Goal: Information Seeking & Learning: Learn about a topic

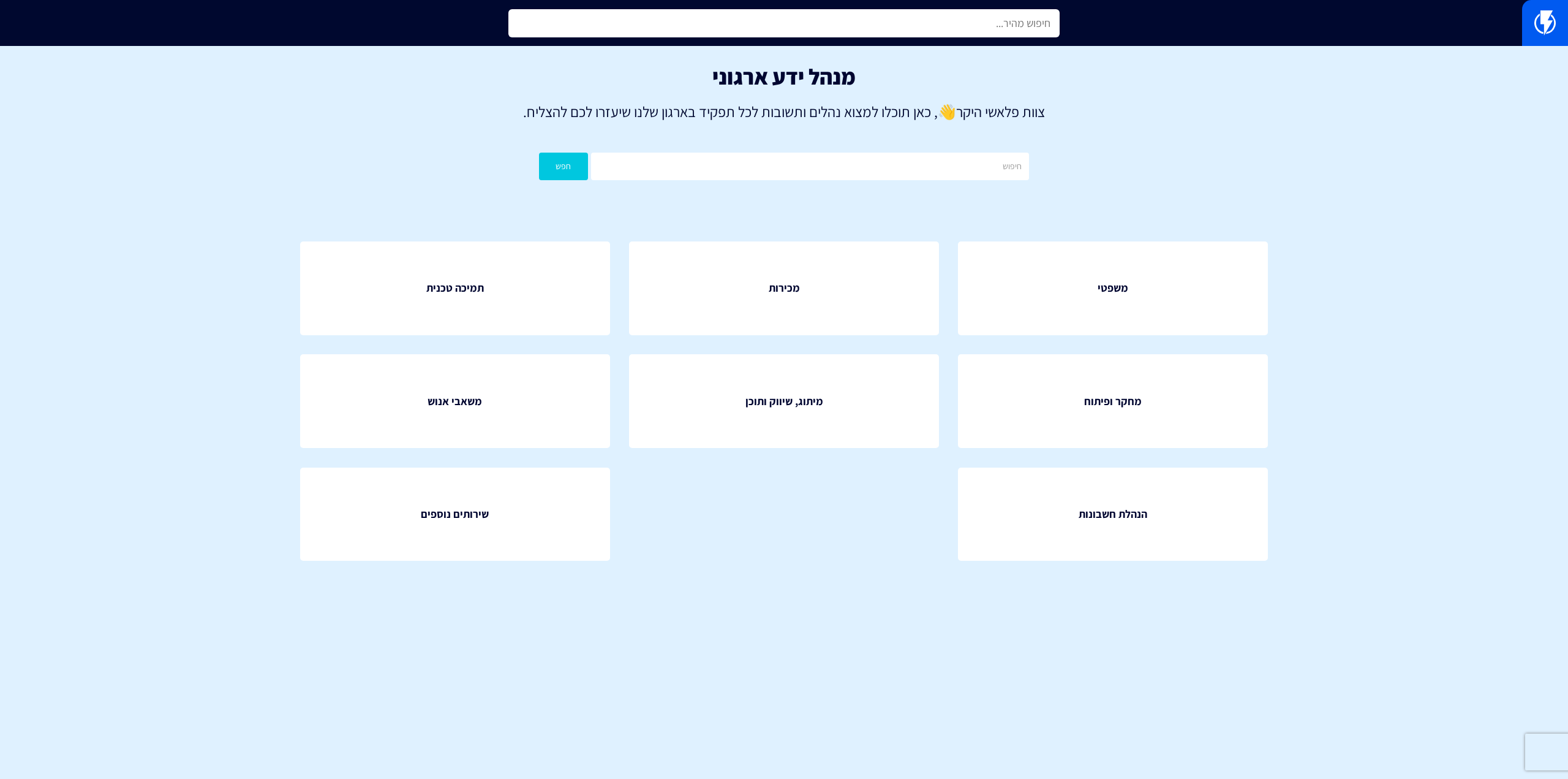
click at [1033, 23] on input "text" at bounding box center [784, 23] width 551 height 28
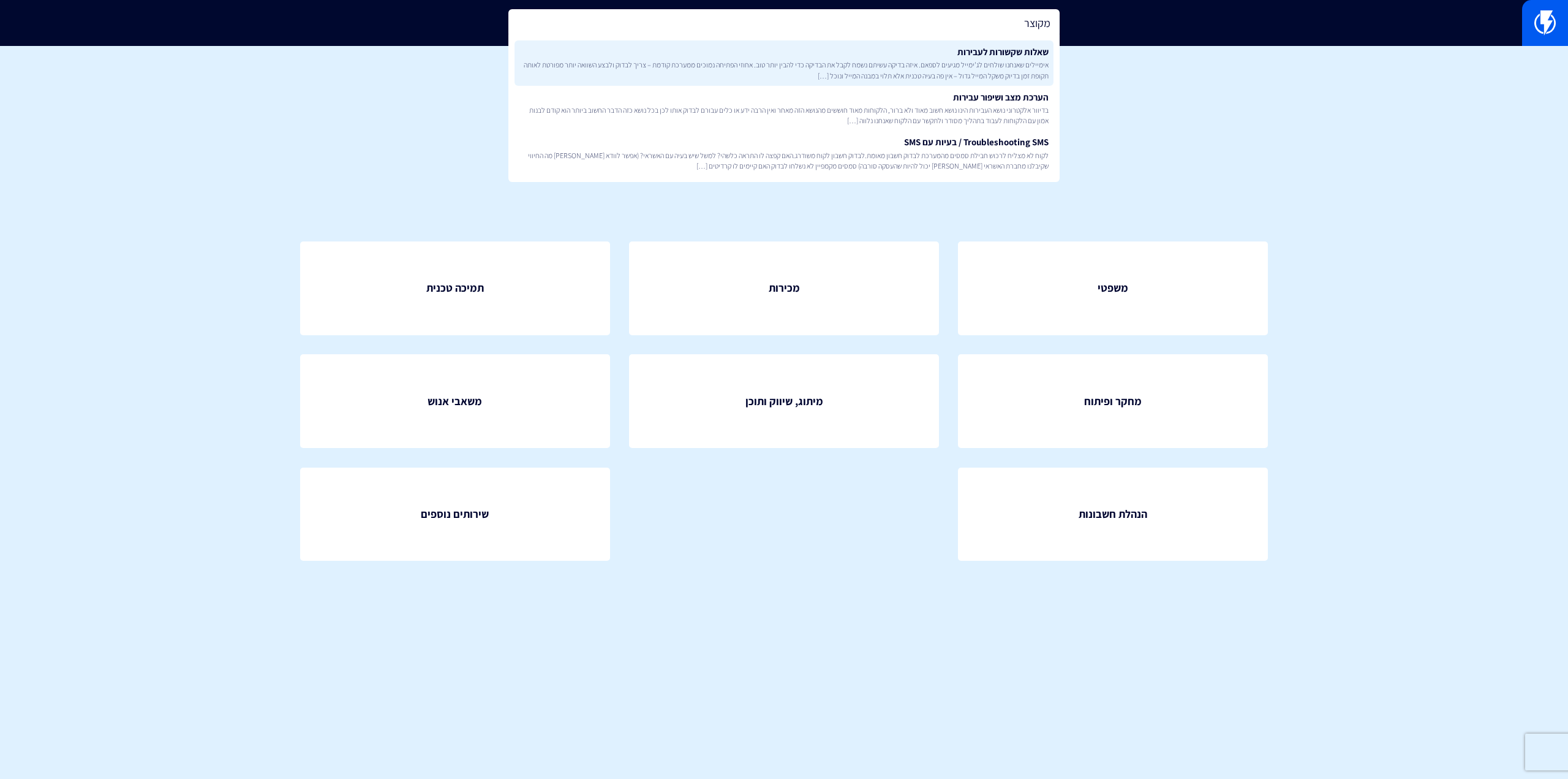
type input "מקוצר"
click at [1037, 70] on span "אימיילים שאנחנו שולחים לג’ימייל מגיעים לספאם. איזה בדיקה עשיתם נשמח לקבל את הבד…" at bounding box center [784, 70] width 529 height 21
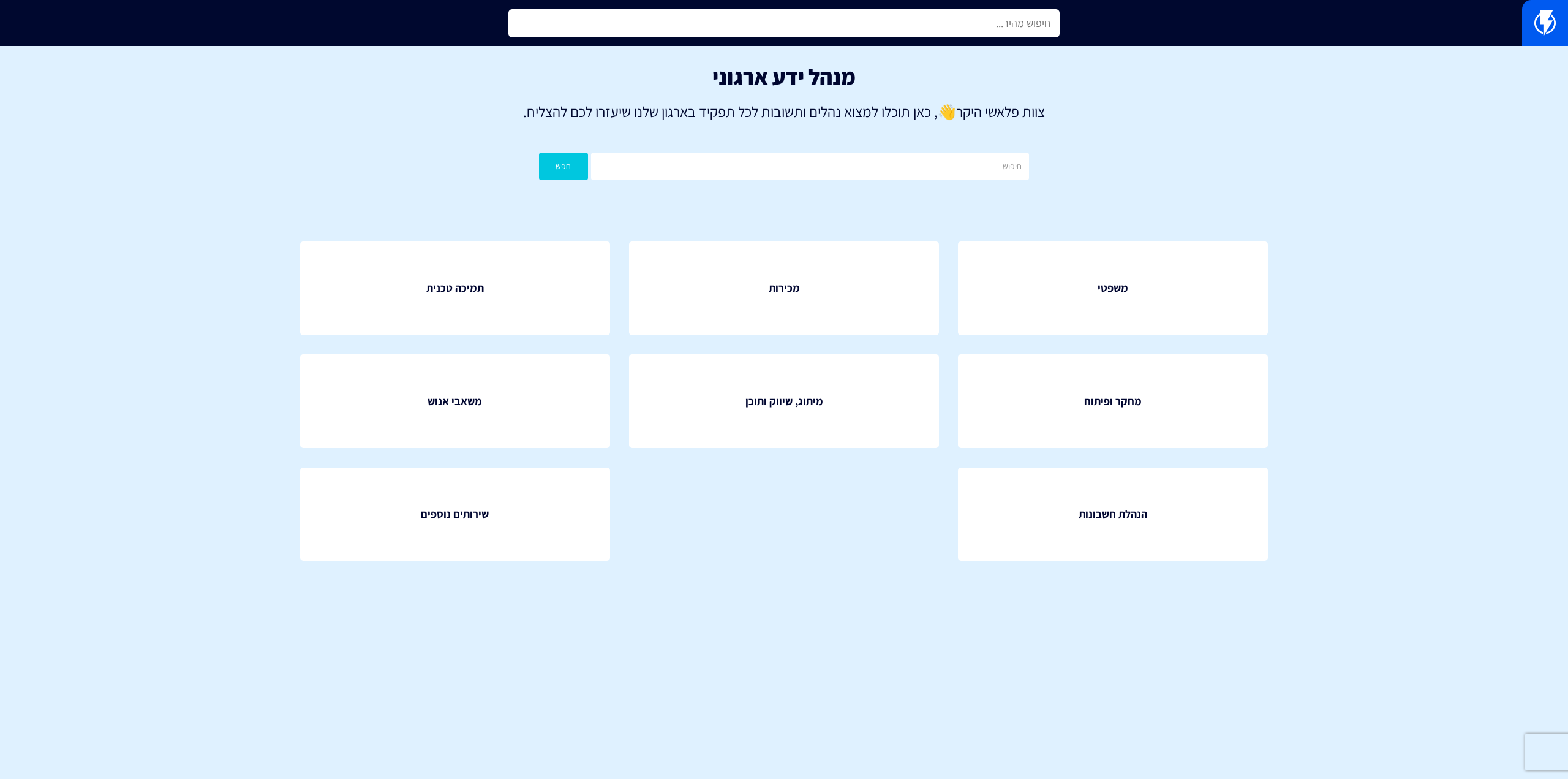
click at [1002, 20] on input "text" at bounding box center [784, 23] width 551 height 28
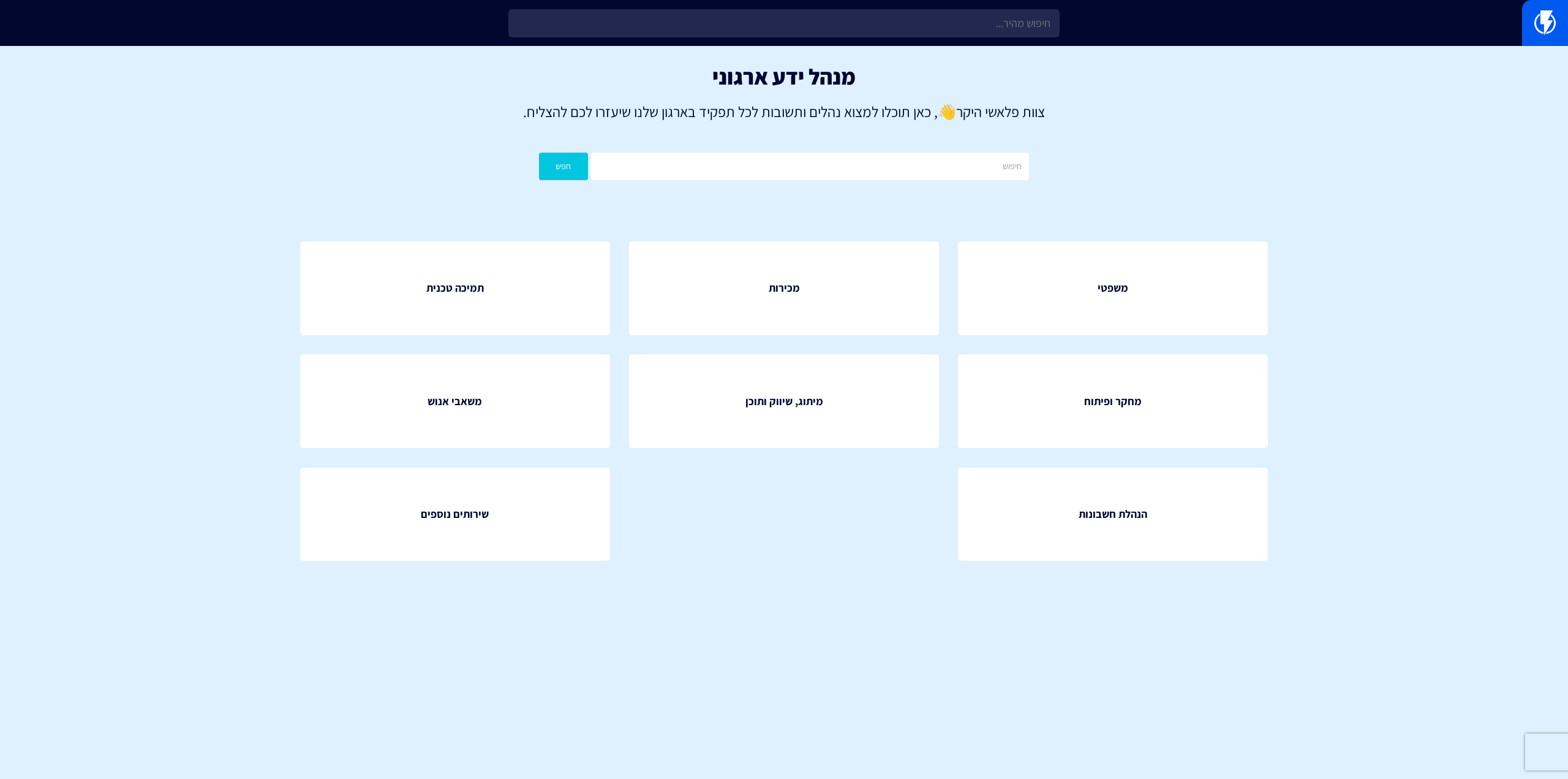
click at [1338, 394] on section "מנהל ידע ארגוני צוות פלאשי היקר 👋 , כאן תוכלו למצוא נהלים ותשובות לכל תפקיד באר…" at bounding box center [784, 332] width 1568 height 571
